Goal: Task Accomplishment & Management: Manage account settings

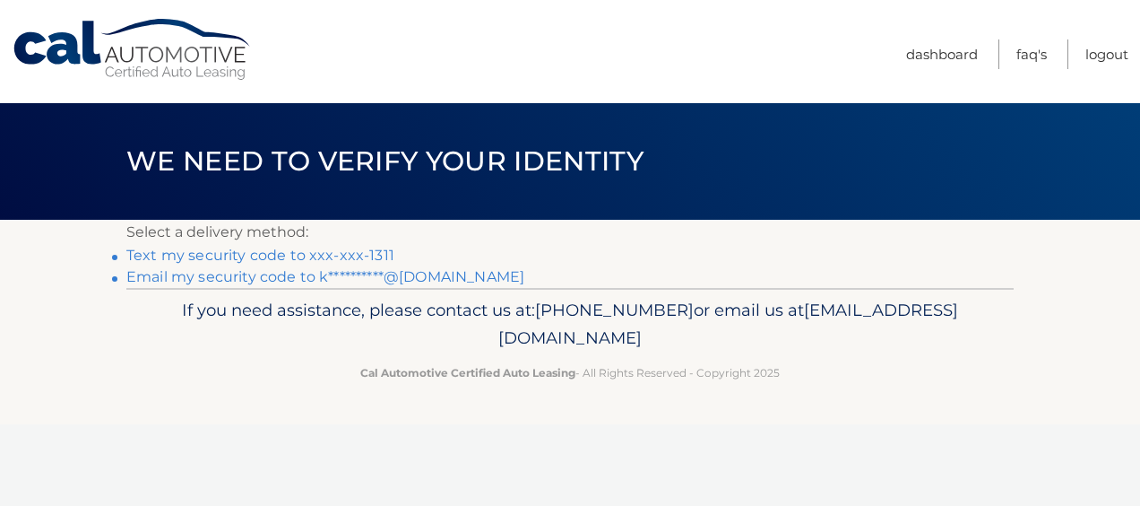
click at [367, 253] on link "Text my security code to xxx-xxx-1311" at bounding box center [260, 255] width 268 height 17
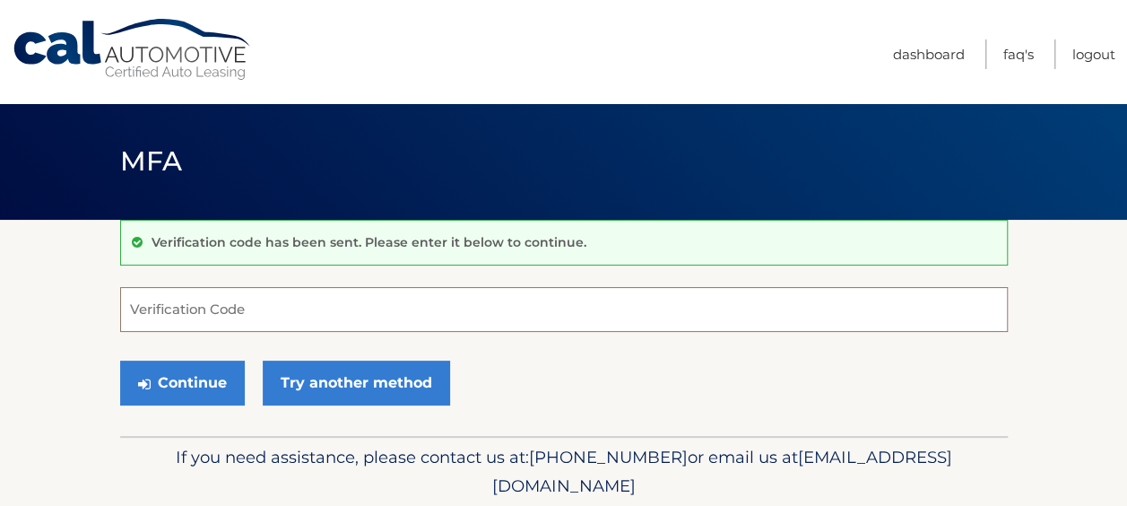
click at [335, 302] on input "Verification Code" at bounding box center [563, 309] width 887 height 45
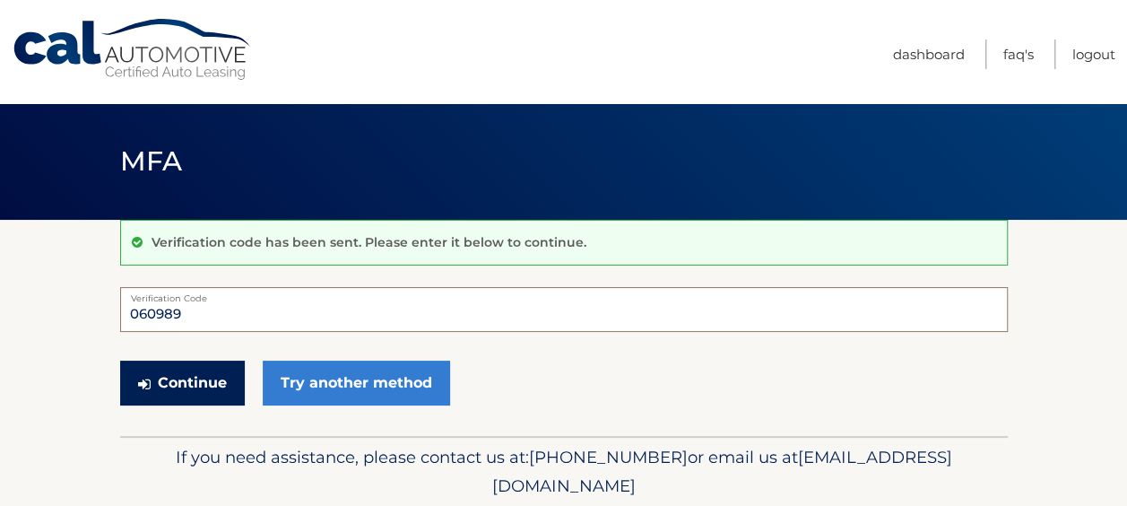
type input "060989"
click at [166, 393] on button "Continue" at bounding box center [182, 382] width 125 height 45
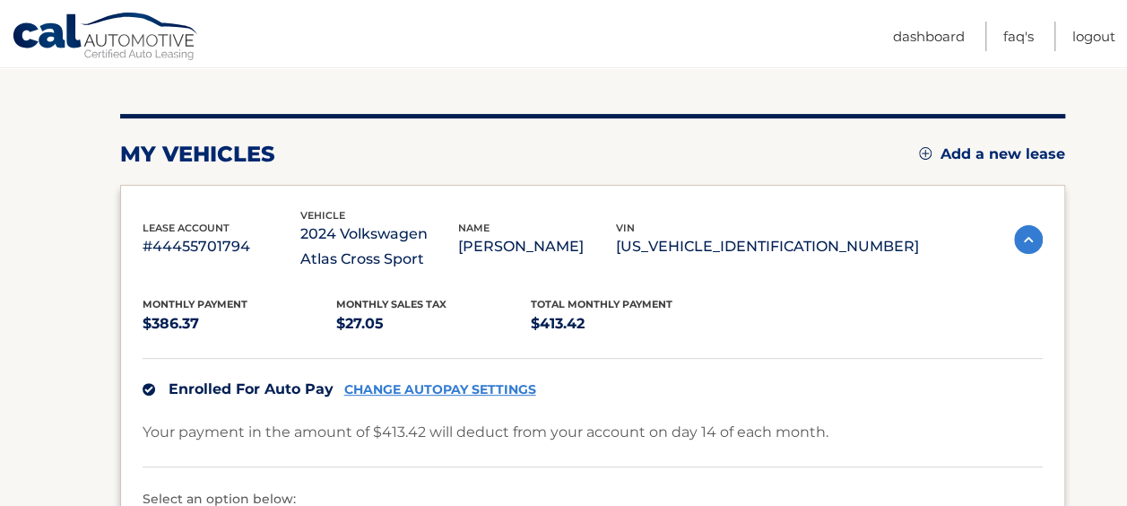
scroll to position [129, 0]
